Goal: Information Seeking & Learning: Learn about a topic

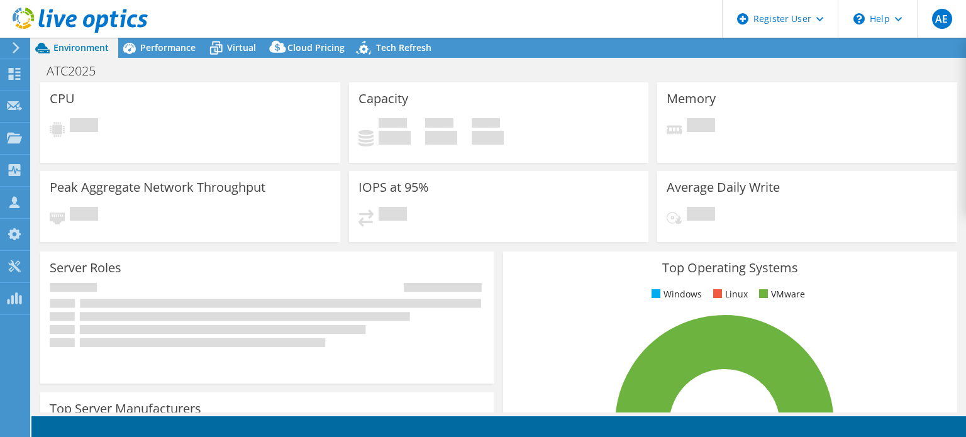
select select "EUFrankfurt"
select select "USD"
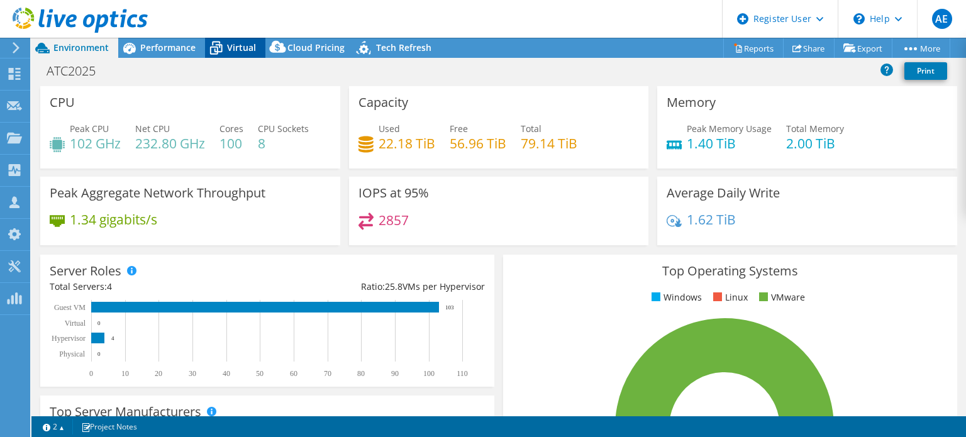
click at [241, 53] on span "Virtual" at bounding box center [241, 48] width 29 height 12
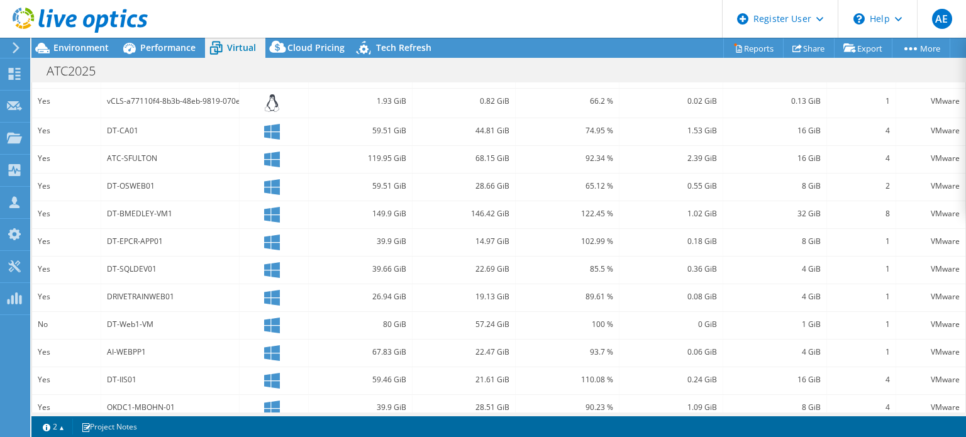
scroll to position [338, 0]
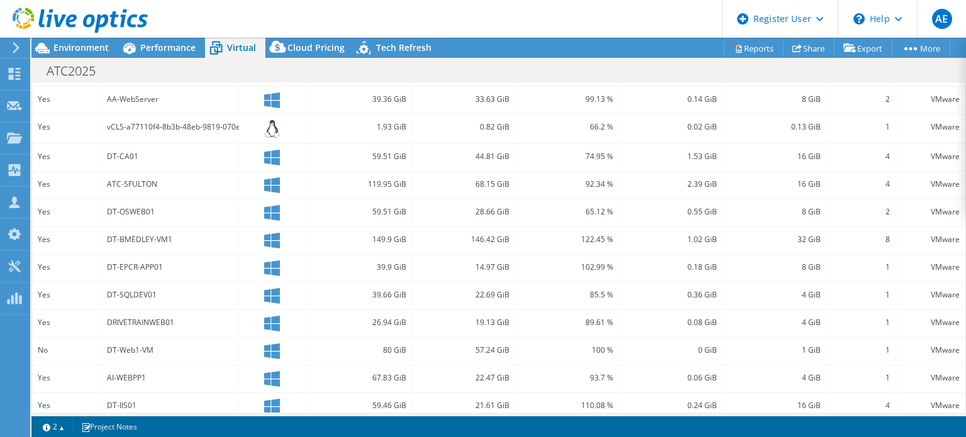
click at [410, 9] on header "AE Dell User [PERSON_NAME] [PERSON_NAME][EMAIL_ADDRESS][PERSON_NAME][DOMAIN_NAM…" at bounding box center [483, 19] width 966 height 38
click at [89, 44] on span "Environment" at bounding box center [80, 48] width 55 height 12
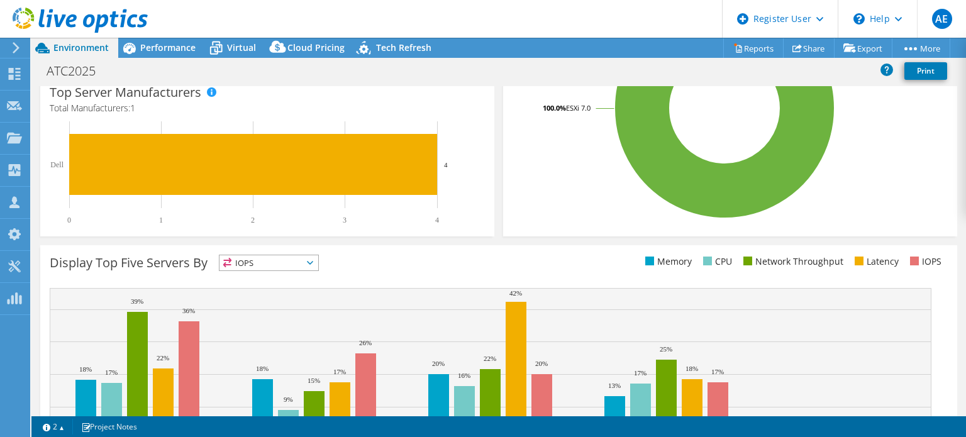
scroll to position [0, 0]
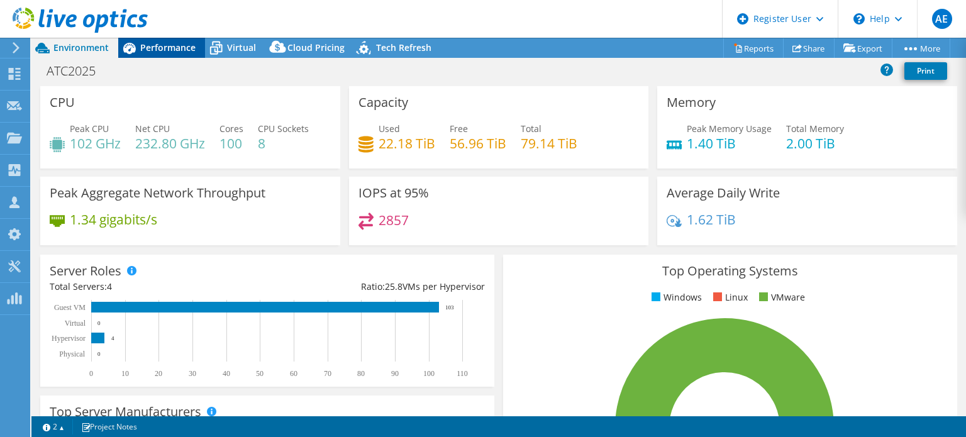
click at [174, 52] on span "Performance" at bounding box center [167, 48] width 55 height 12
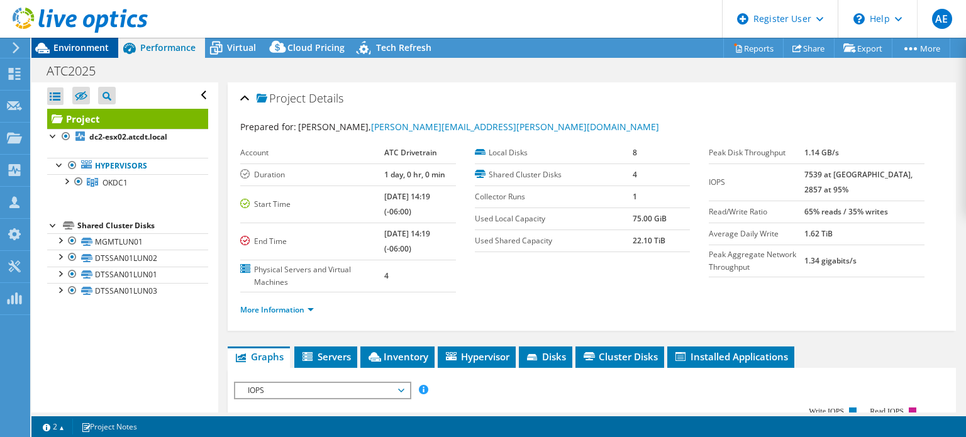
click at [86, 57] on div "Environment" at bounding box center [74, 48] width 87 height 20
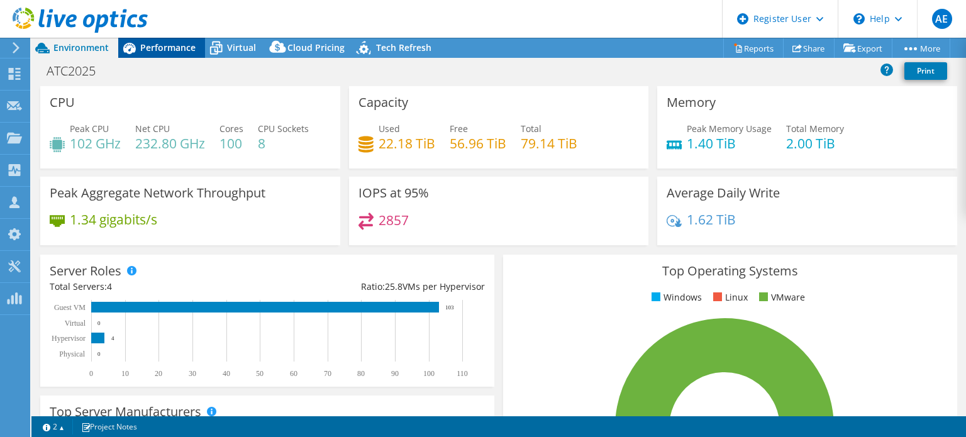
click at [160, 47] on span "Performance" at bounding box center [167, 48] width 55 height 12
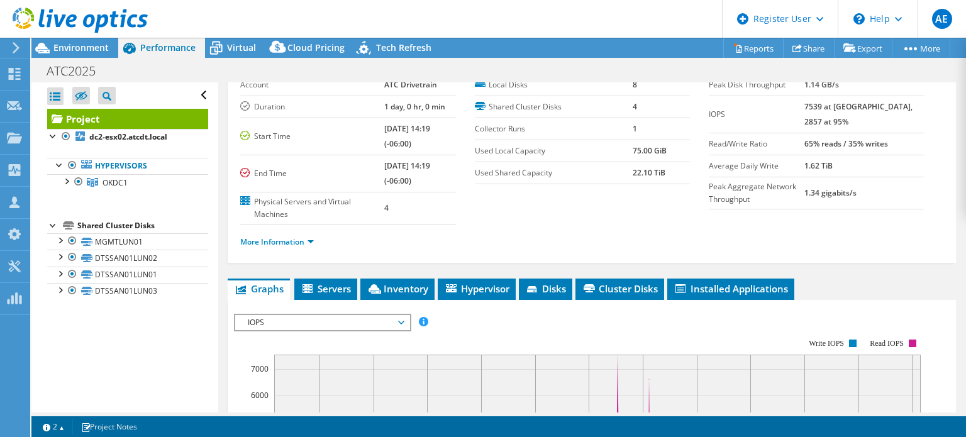
scroll to position [193, 0]
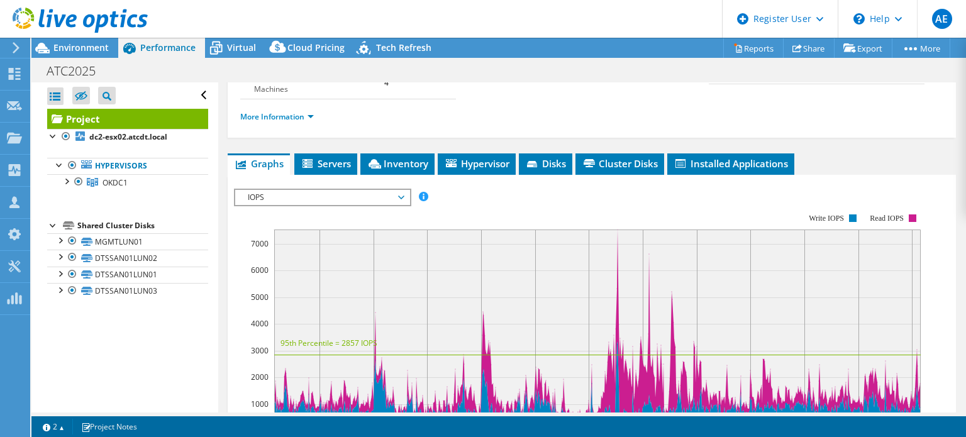
click at [401, 193] on span "IOPS" at bounding box center [322, 197] width 162 height 15
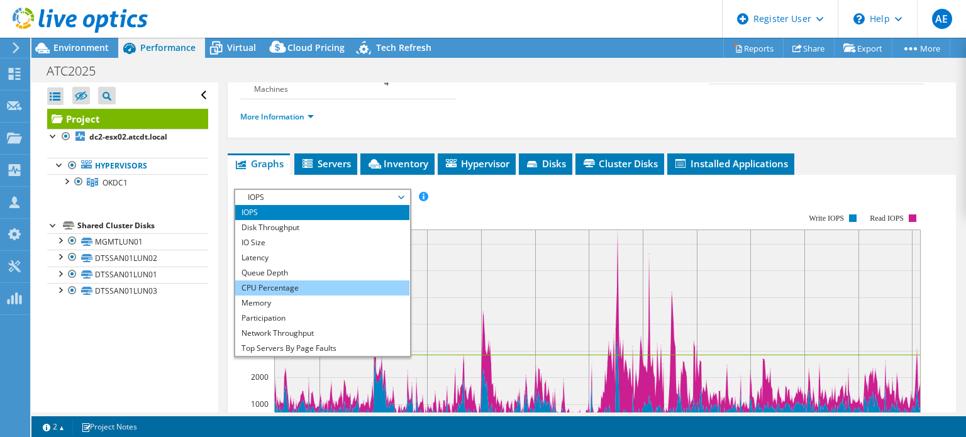
click at [319, 282] on li "CPU Percentage" at bounding box center [322, 287] width 174 height 15
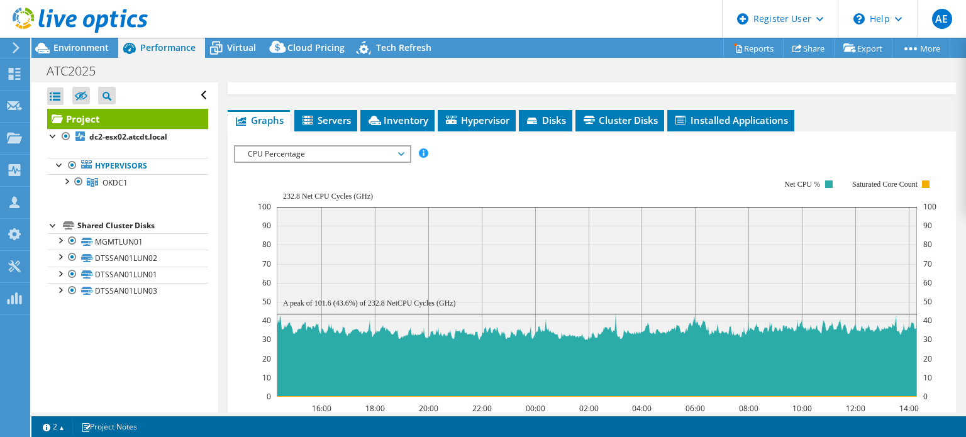
scroll to position [236, 0]
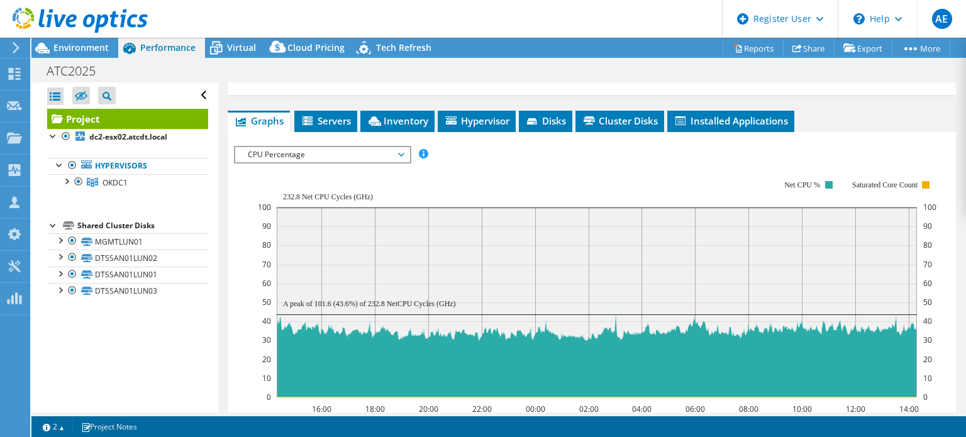
click at [358, 148] on span "CPU Percentage" at bounding box center [322, 154] width 162 height 15
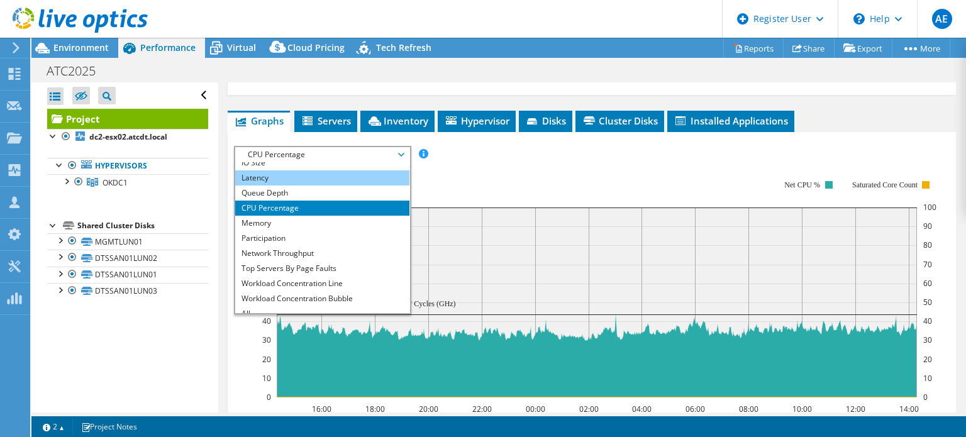
scroll to position [45, 0]
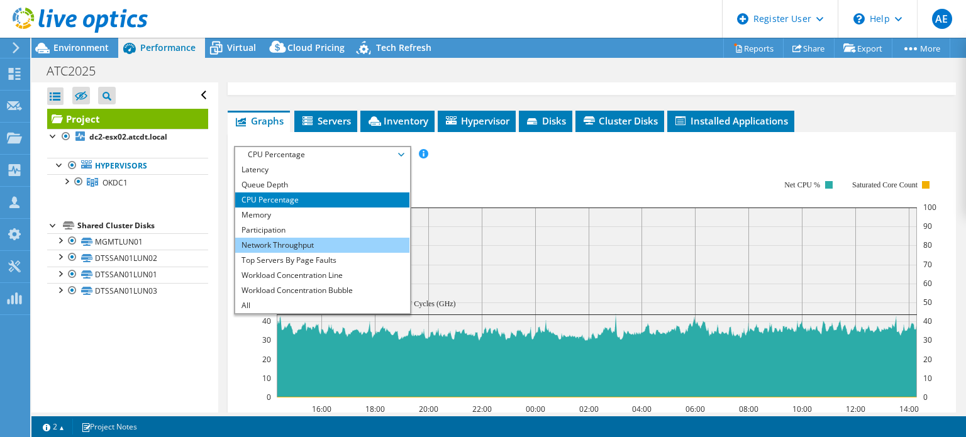
click at [336, 238] on li "Network Throughput" at bounding box center [322, 245] width 174 height 15
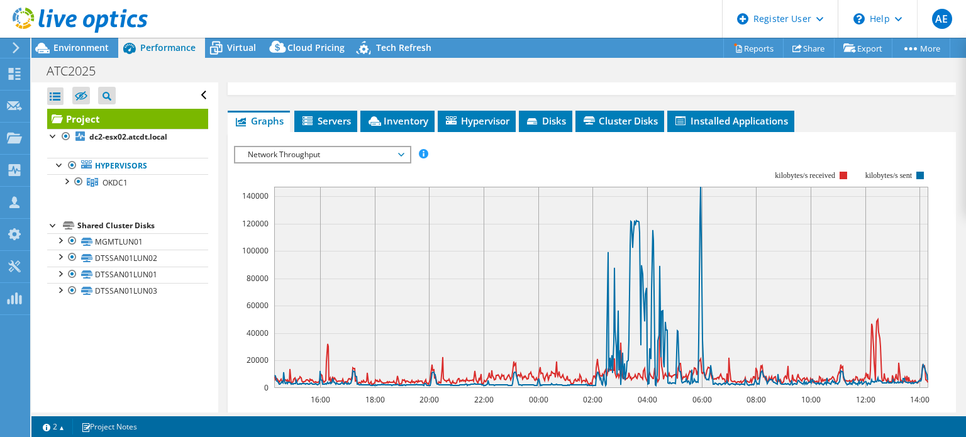
click at [362, 158] on span "Network Throughput" at bounding box center [322, 154] width 162 height 15
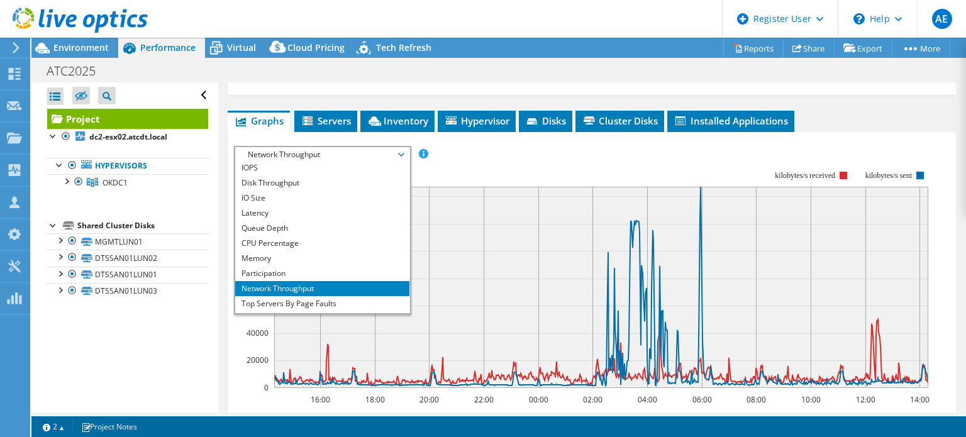
scroll to position [0, 0]
click at [523, 167] on rect at bounding box center [582, 279] width 696 height 252
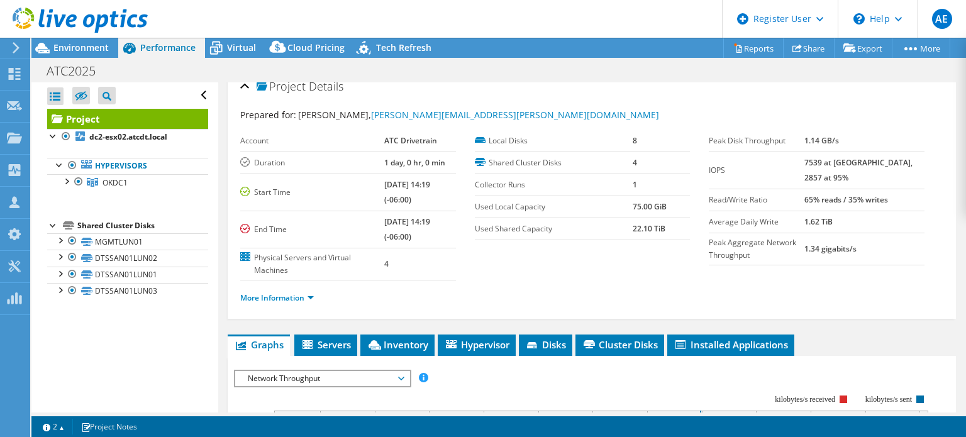
scroll to position [9, 0]
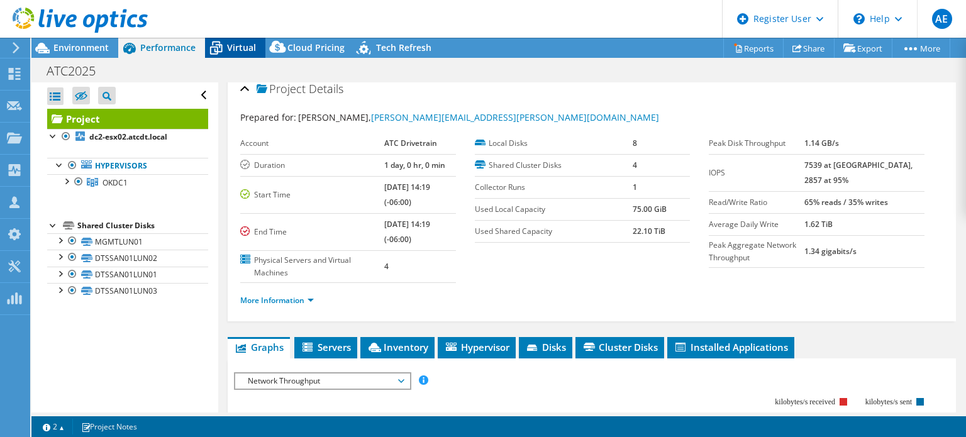
click at [241, 39] on div "Virtual" at bounding box center [235, 48] width 60 height 20
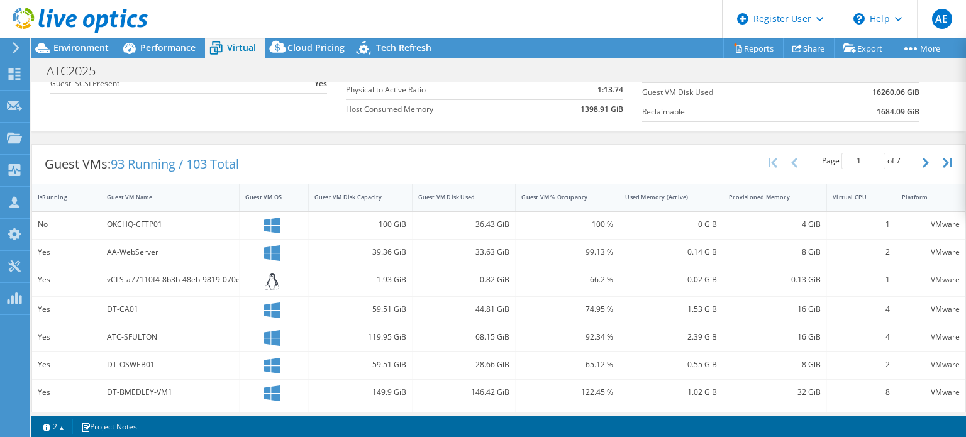
scroll to position [199, 0]
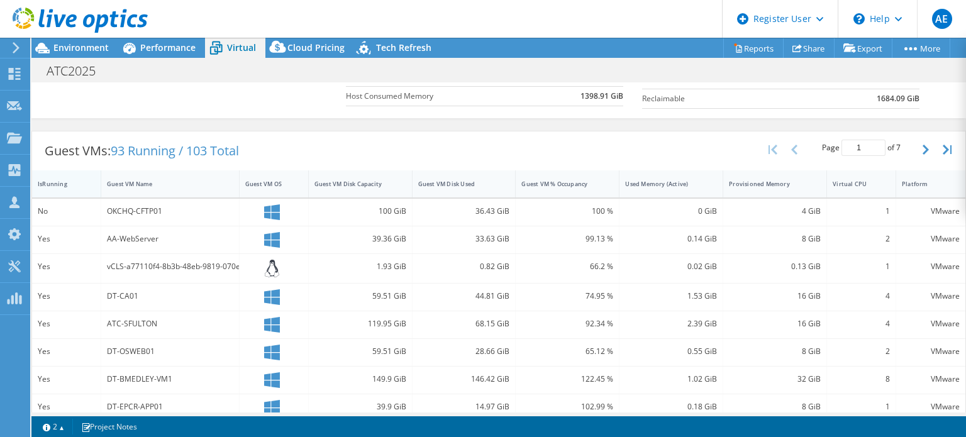
click at [52, 184] on div "IsRunning" at bounding box center [59, 184] width 42 height 8
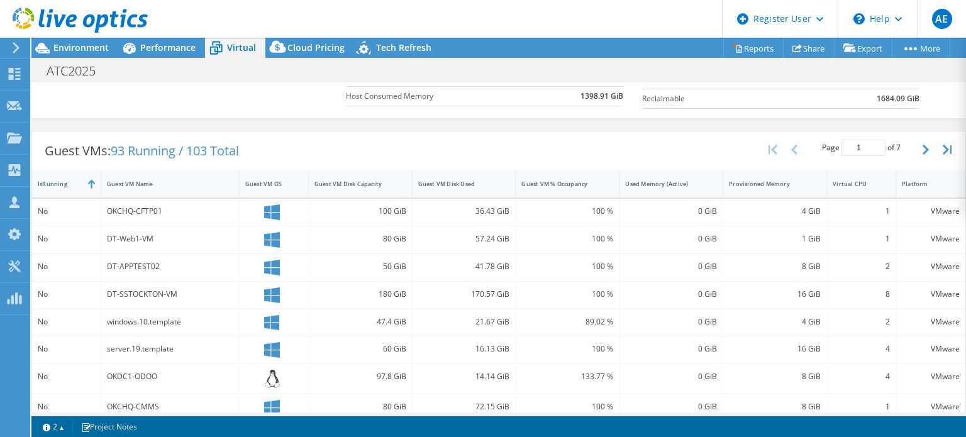
click at [52, 184] on div "IsRunning" at bounding box center [59, 184] width 42 height 8
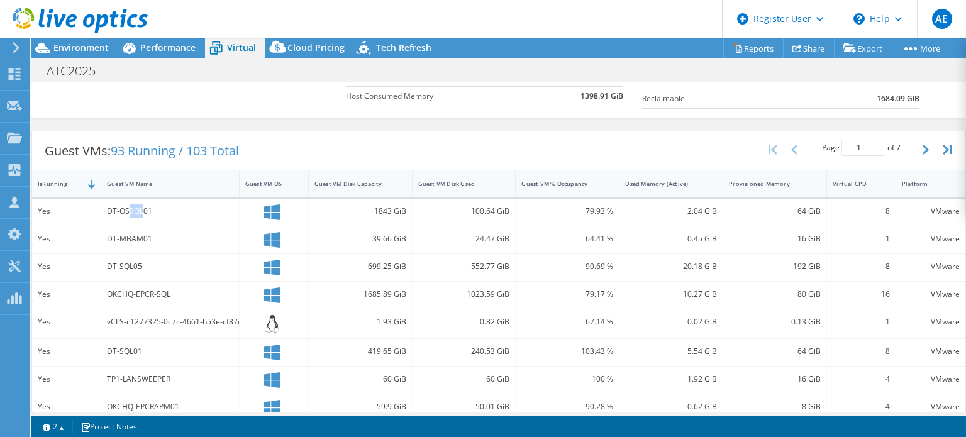
drag, startPoint x: 128, startPoint y: 209, endPoint x: 143, endPoint y: 212, distance: 15.3
click at [143, 212] on div "DT-OSSQL01" at bounding box center [170, 211] width 126 height 14
drag, startPoint x: 259, startPoint y: 274, endPoint x: 363, endPoint y: 370, distance: 142.0
click at [363, 372] on div "60 GiB" at bounding box center [360, 379] width 92 height 14
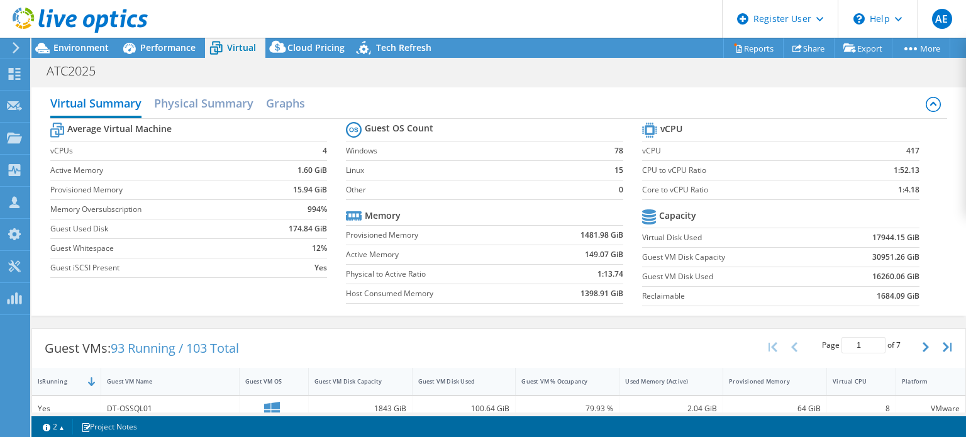
scroll to position [0, 0]
click at [279, 52] on icon at bounding box center [277, 47] width 16 height 12
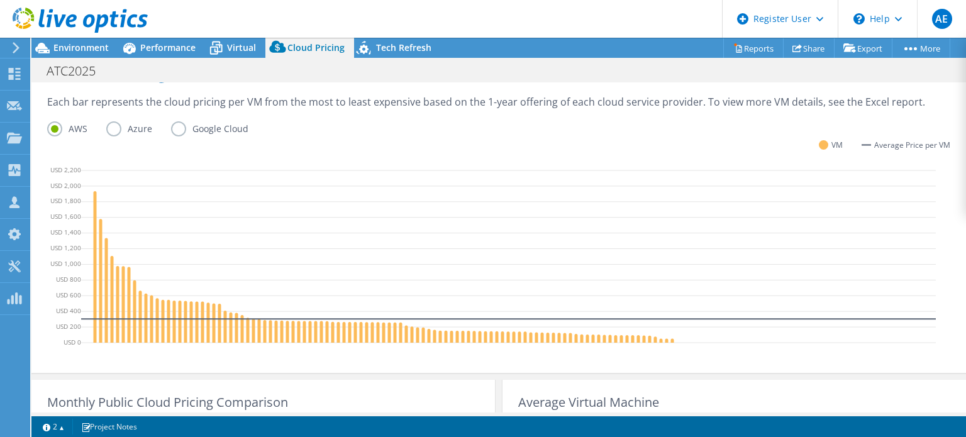
scroll to position [324, 0]
click at [225, 47] on icon at bounding box center [216, 48] width 22 height 22
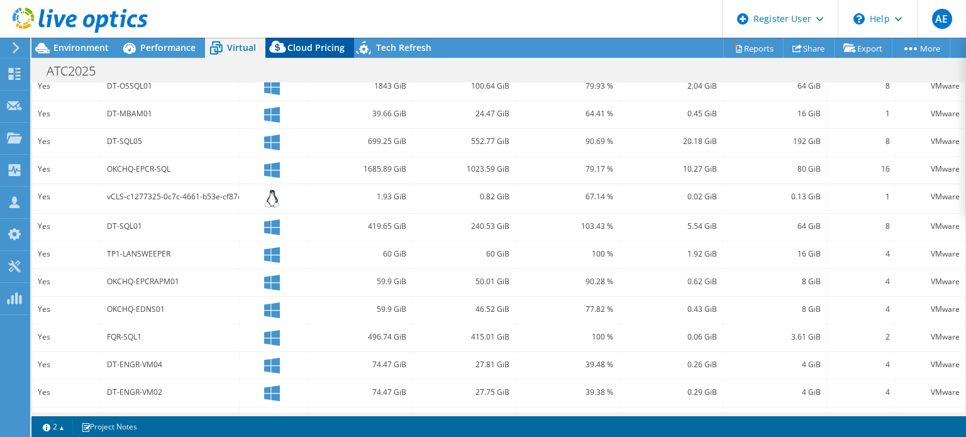
click at [319, 45] on span "Cloud Pricing" at bounding box center [315, 48] width 57 height 12
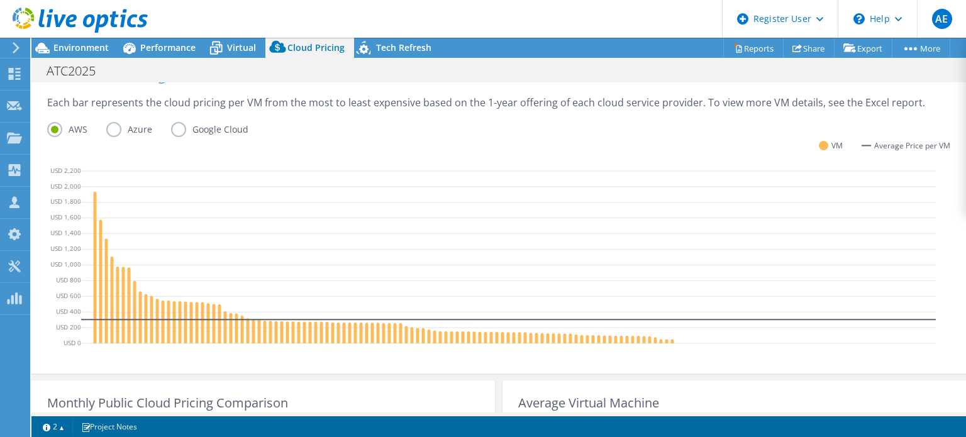
click at [180, 130] on label "Google Cloud" at bounding box center [219, 129] width 96 height 15
click at [0, 0] on input "Google Cloud" at bounding box center [0, 0] width 0 height 0
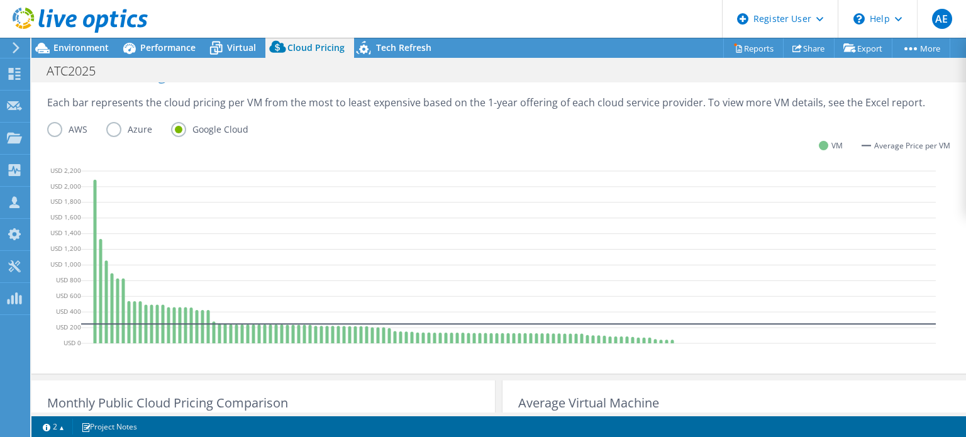
click at [113, 129] on label "Azure" at bounding box center [138, 129] width 65 height 15
click at [0, 0] on input "Azure" at bounding box center [0, 0] width 0 height 0
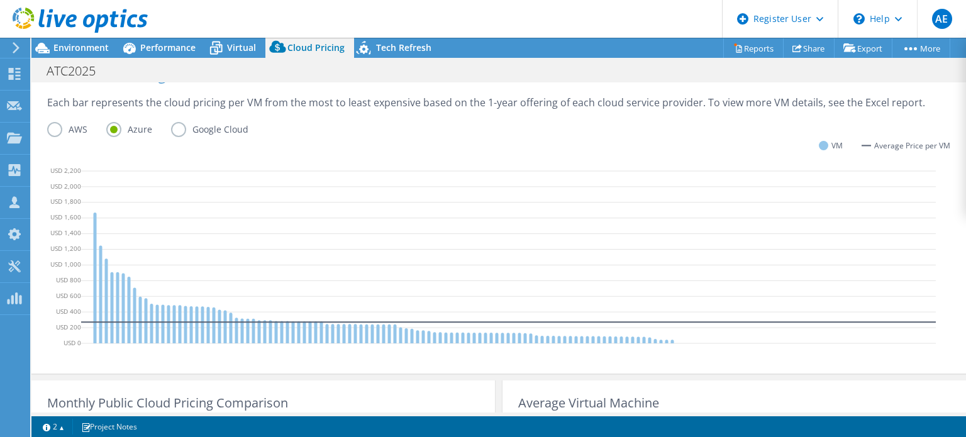
click at [53, 129] on label "AWS" at bounding box center [76, 129] width 59 height 15
click at [0, 0] on input "AWS" at bounding box center [0, 0] width 0 height 0
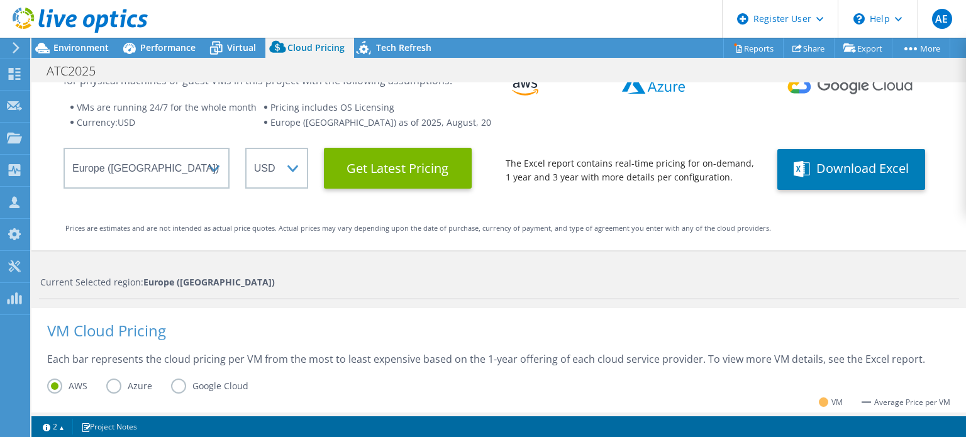
scroll to position [0, 0]
